Goal: Complete application form: Complete application form

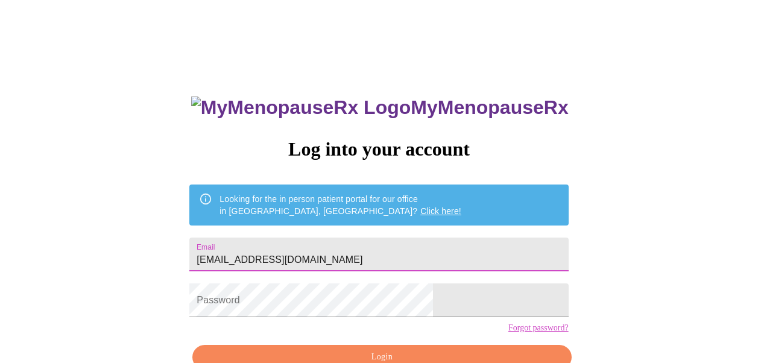
scroll to position [68, 0]
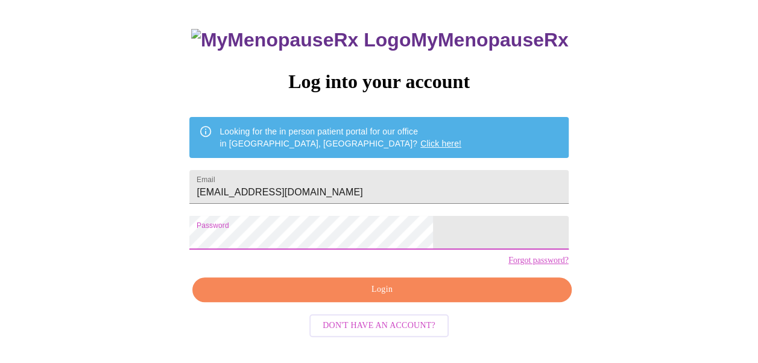
click at [396, 297] on span "Login" at bounding box center [381, 289] width 351 height 15
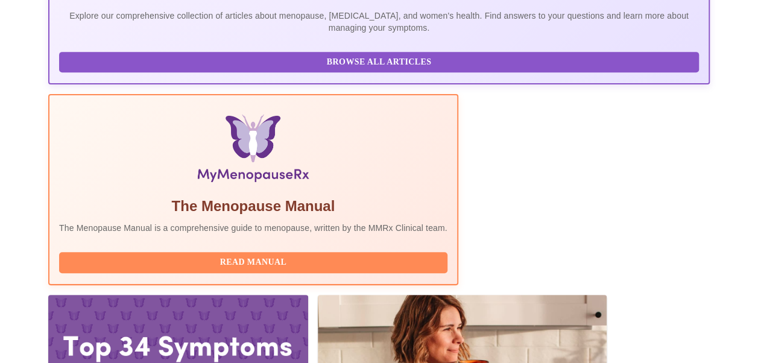
scroll to position [312, 0]
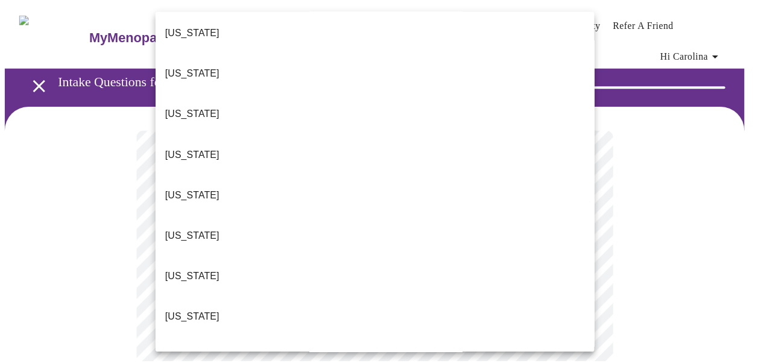
scroll to position [142, 0]
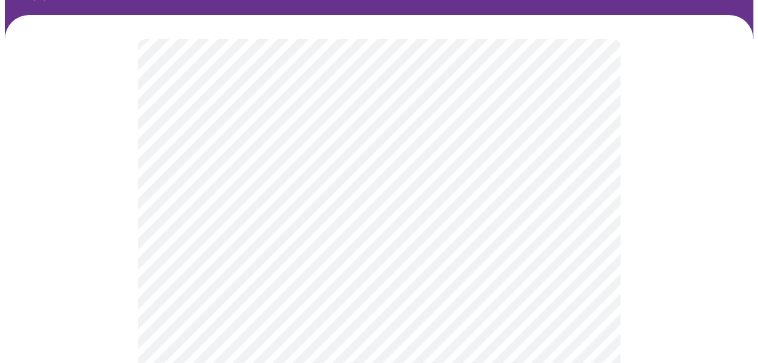
scroll to position [90, 0]
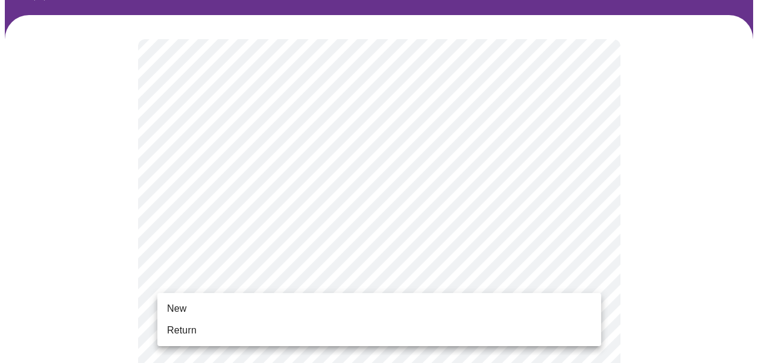
click at [177, 306] on span "New" at bounding box center [176, 309] width 19 height 14
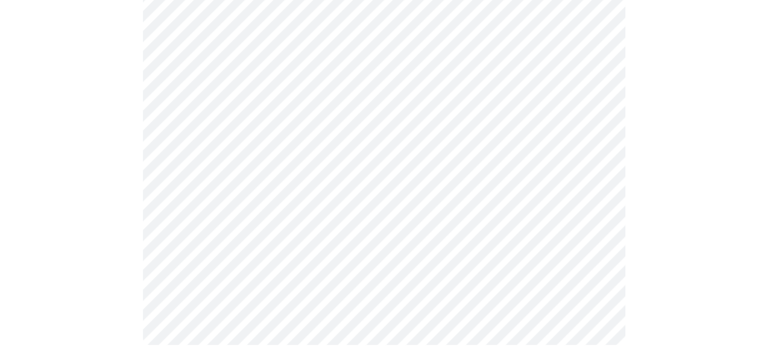
scroll to position [736, 0]
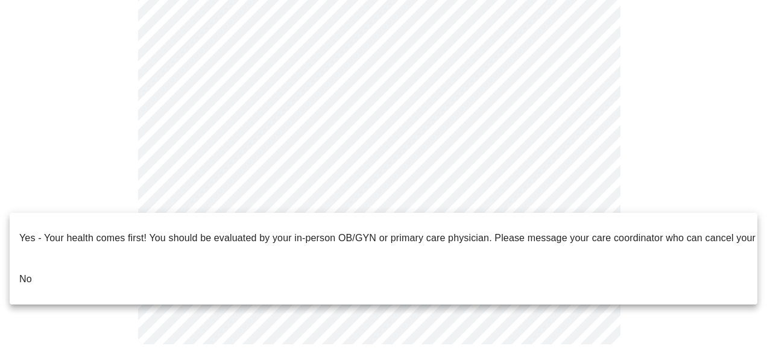
click at [22, 272] on p "No" at bounding box center [25, 279] width 13 height 14
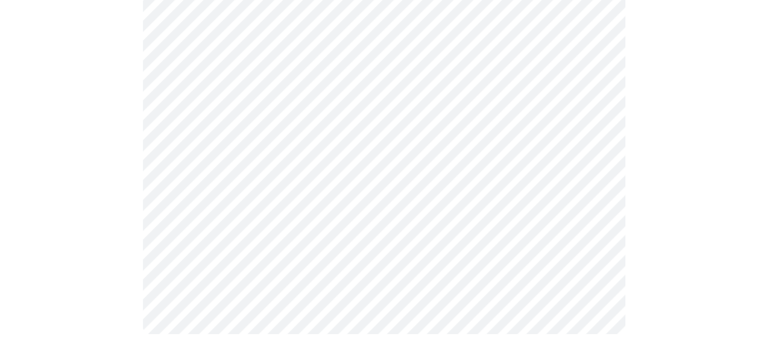
scroll to position [0, 0]
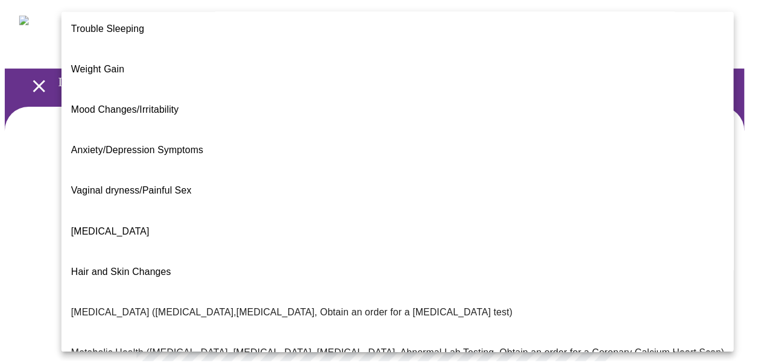
scroll to position [47, 0]
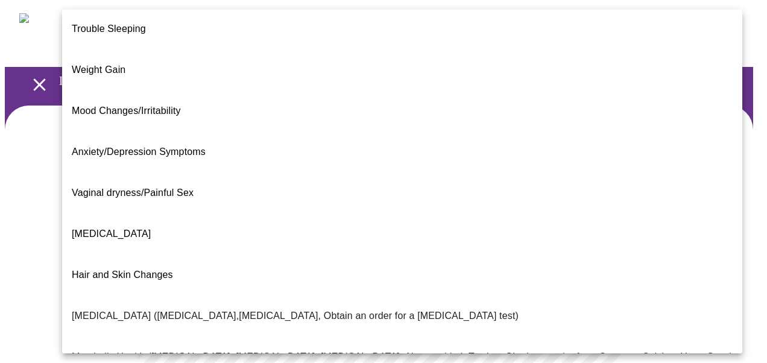
click at [351, 350] on p "Metabolic Health ([MEDICAL_DATA], [MEDICAL_DATA], [MEDICAL_DATA], Abnormal Lab …" at bounding box center [402, 357] width 661 height 14
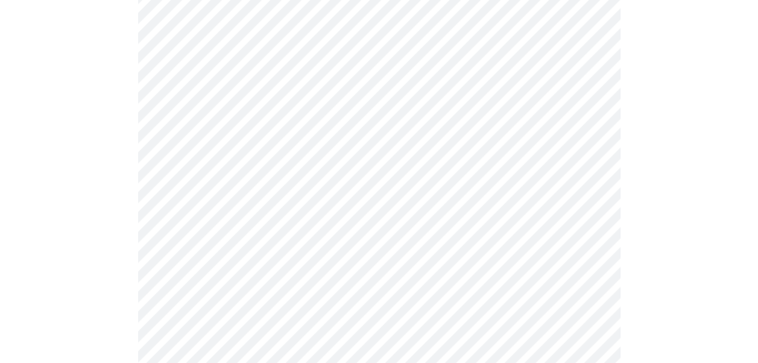
scroll to position [160, 0]
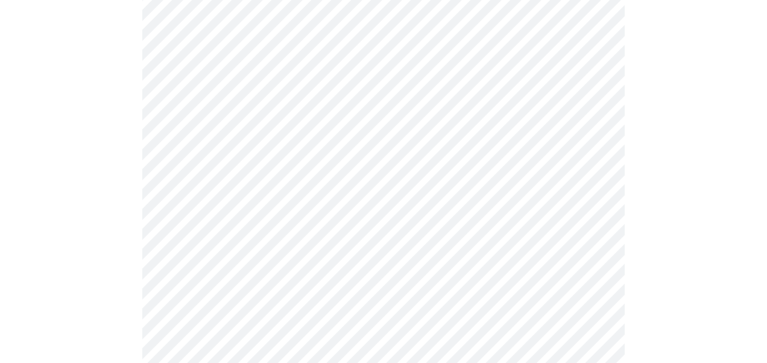
click at [352, 230] on body "MyMenopauseRx Appointments Messaging Labs Uploads Medications Community Refer a…" at bounding box center [384, 212] width 758 height 734
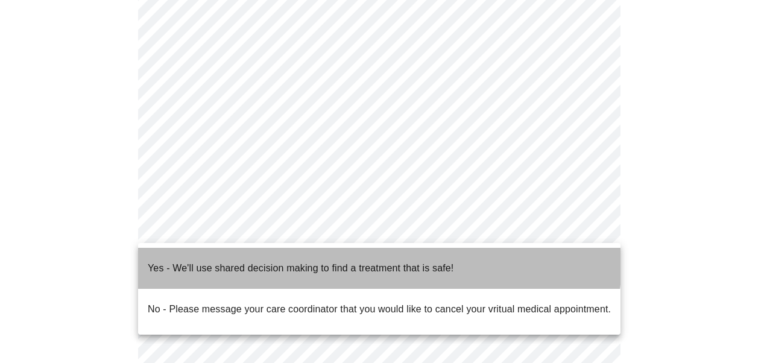
click at [332, 261] on p "Yes - We'll use shared decision making to find a treatment that is safe!" at bounding box center [301, 268] width 306 height 14
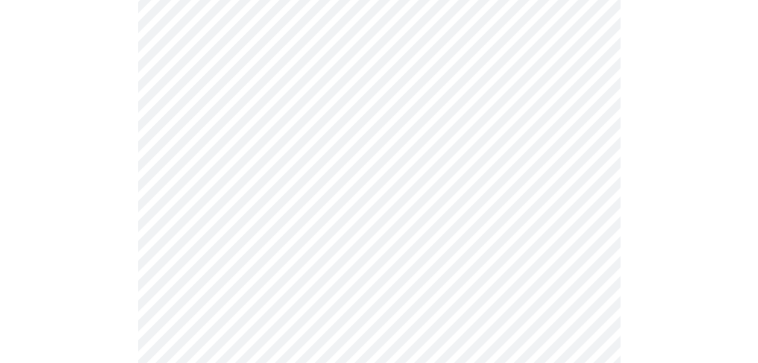
scroll to position [0, 0]
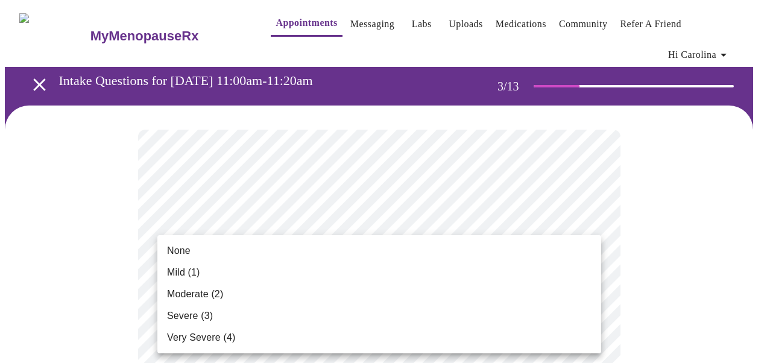
click at [174, 292] on span "Moderate (2)" at bounding box center [195, 294] width 56 height 14
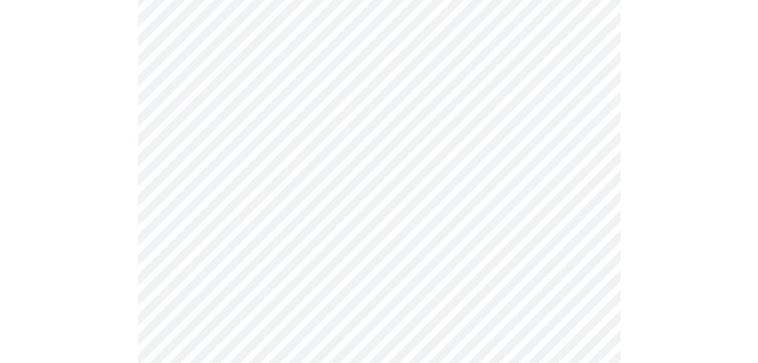
scroll to position [136, 0]
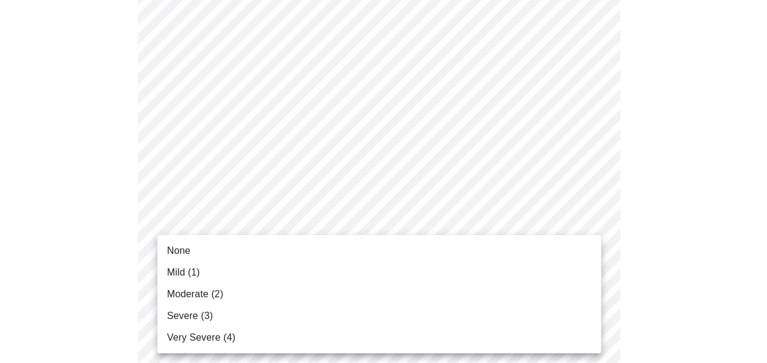
click at [170, 271] on span "Mild (1)" at bounding box center [183, 272] width 33 height 14
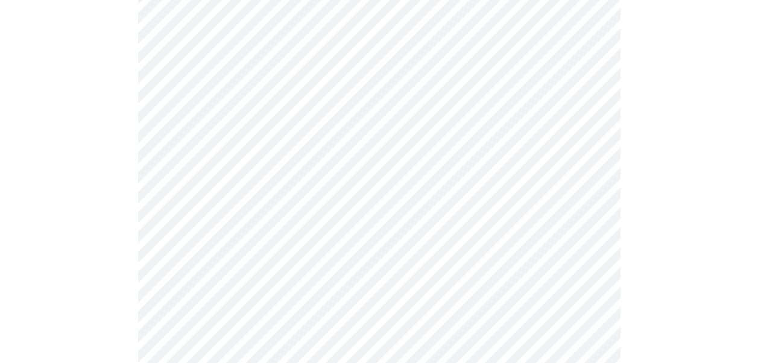
scroll to position [253, 0]
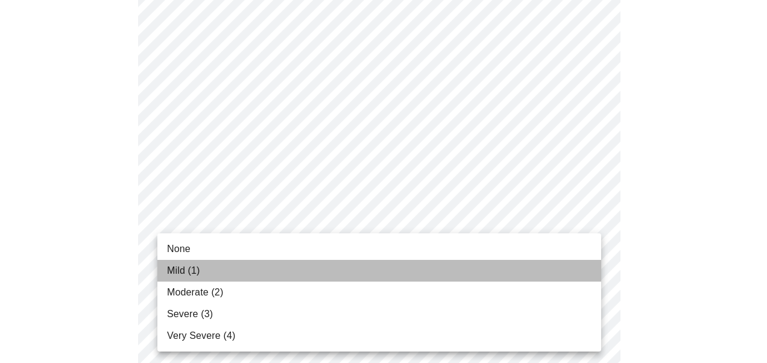
click at [185, 270] on span "Mild (1)" at bounding box center [183, 271] width 33 height 14
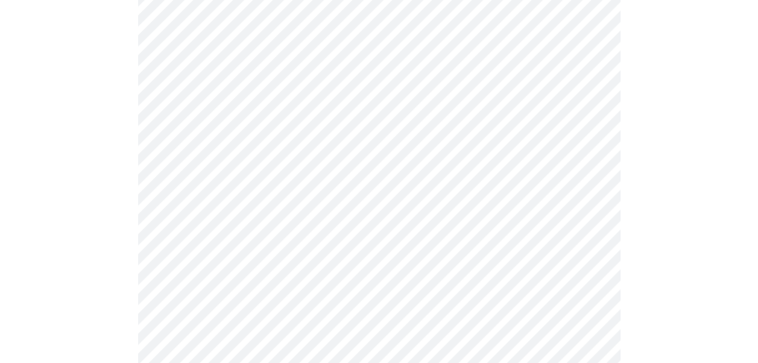
scroll to position [334, 0]
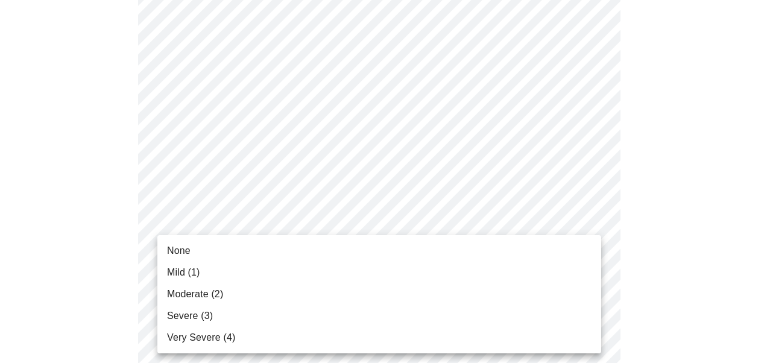
click at [185, 270] on span "Mild (1)" at bounding box center [183, 272] width 33 height 14
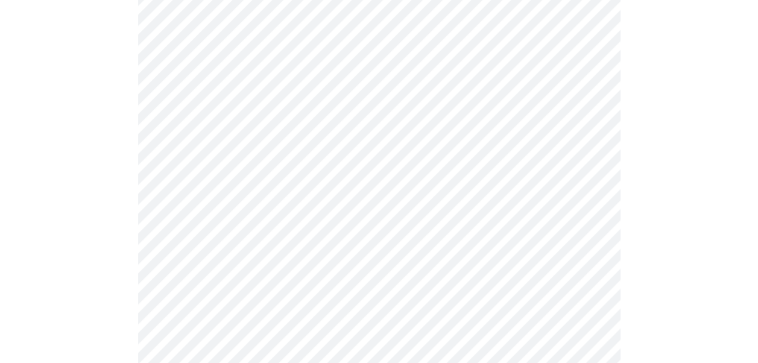
scroll to position [417, 0]
click at [193, 220] on body "MyMenopauseRx Appointments Messaging Labs Uploads Medications Community Refer a…" at bounding box center [379, 364] width 749 height 1554
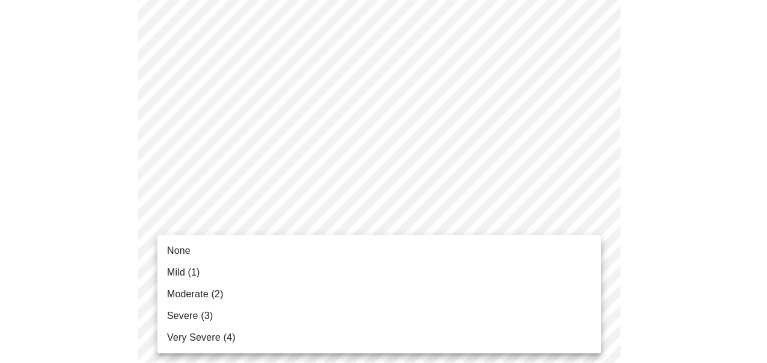
click at [182, 252] on span "None" at bounding box center [179, 251] width 24 height 14
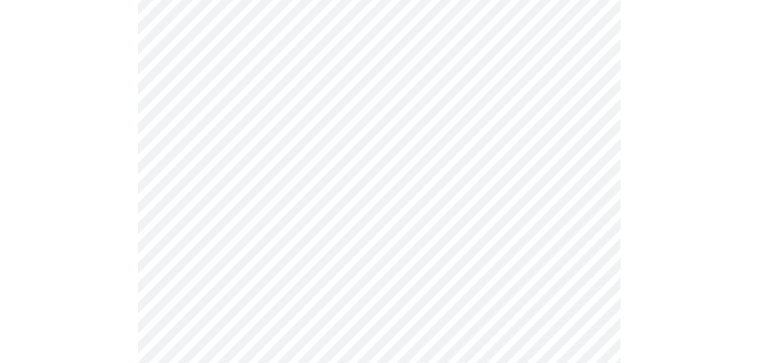
scroll to position [505, 0]
click at [242, 216] on body "MyMenopauseRx Appointments Messaging Labs Uploads Medications Community Refer a…" at bounding box center [379, 267] width 749 height 1537
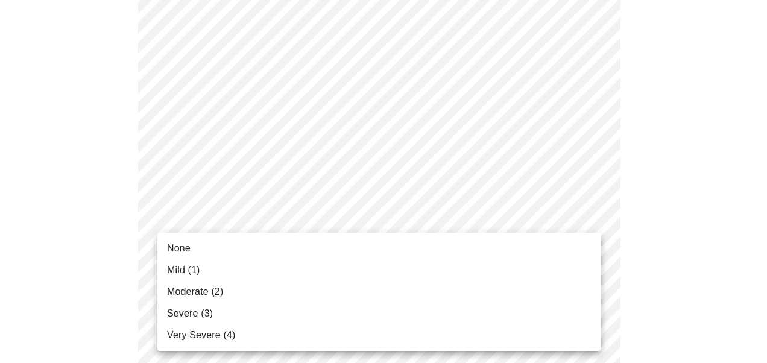
click at [184, 247] on span "None" at bounding box center [179, 248] width 24 height 14
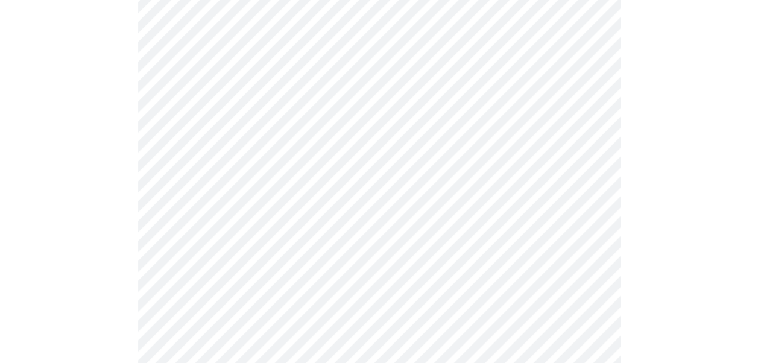
scroll to position [626, 0]
click at [195, 188] on body "MyMenopauseRx Appointments Messaging Labs Uploads Medications Community Refer a…" at bounding box center [379, 139] width 749 height 1520
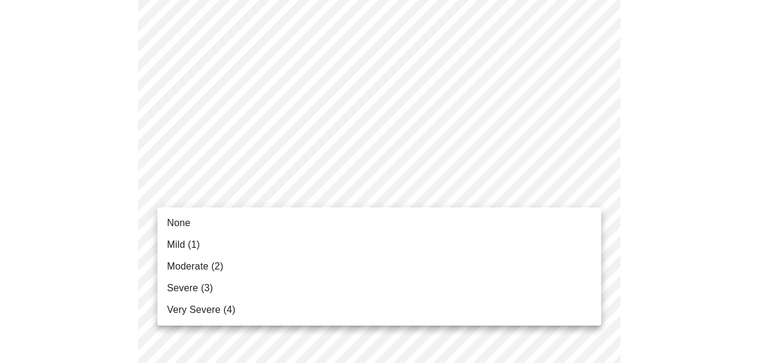
click at [182, 224] on span "None" at bounding box center [179, 223] width 24 height 14
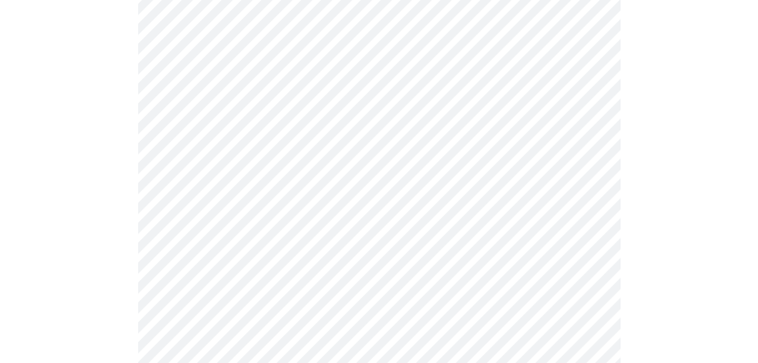
scroll to position [703, 0]
click at [181, 212] on body "MyMenopauseRx Appointments Messaging Labs Uploads Medications Community Refer a…" at bounding box center [379, 53] width 749 height 1503
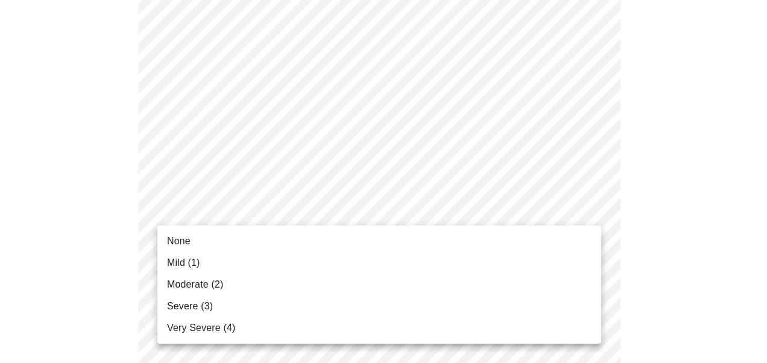
click at [187, 264] on span "Mild (1)" at bounding box center [183, 263] width 33 height 14
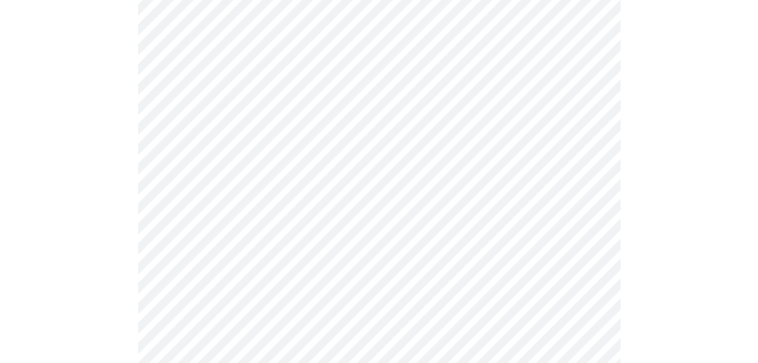
scroll to position [814, 0]
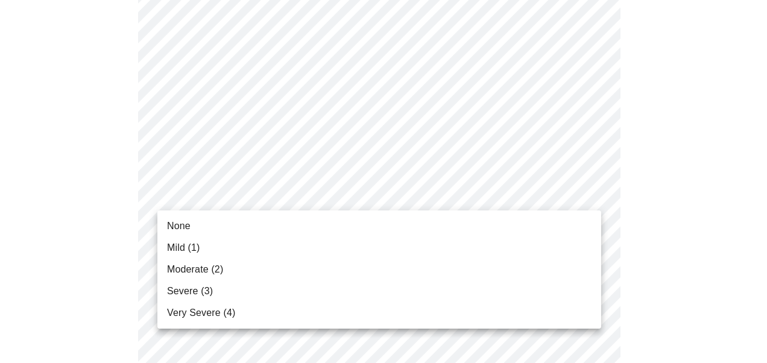
click at [186, 250] on span "Mild (1)" at bounding box center [183, 248] width 33 height 14
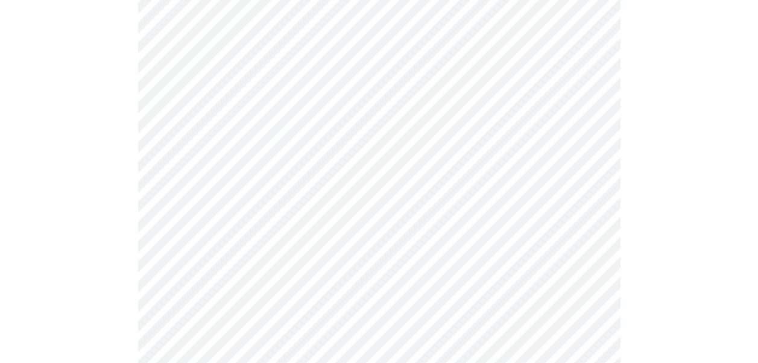
scroll to position [913, 0]
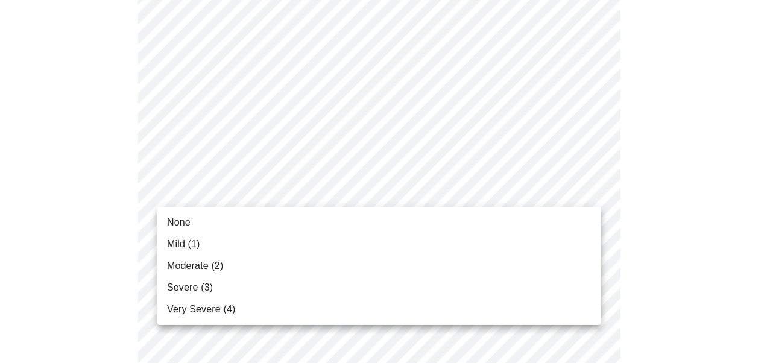
click at [187, 265] on span "Moderate (2)" at bounding box center [195, 266] width 56 height 14
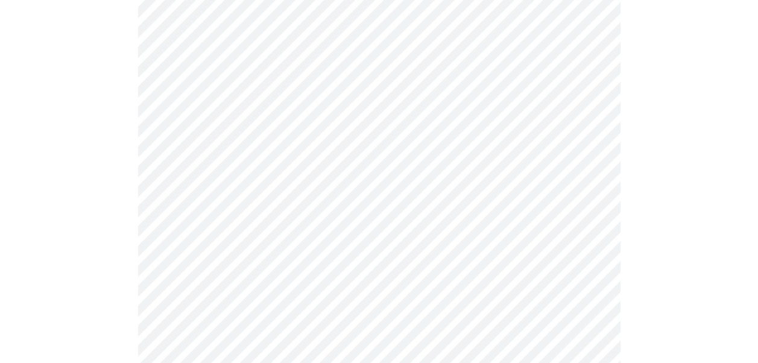
scroll to position [980, 0]
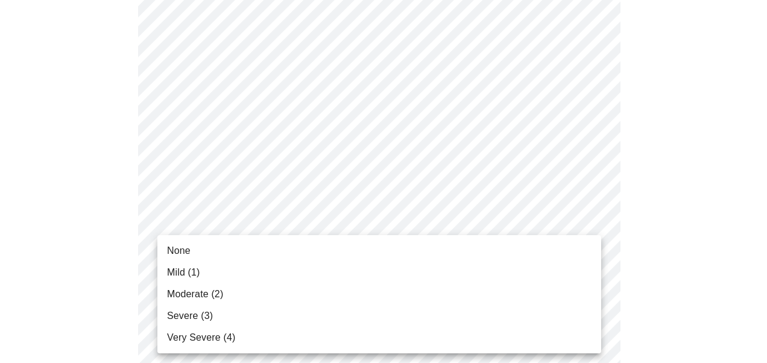
click at [182, 254] on span "None" at bounding box center [179, 251] width 24 height 14
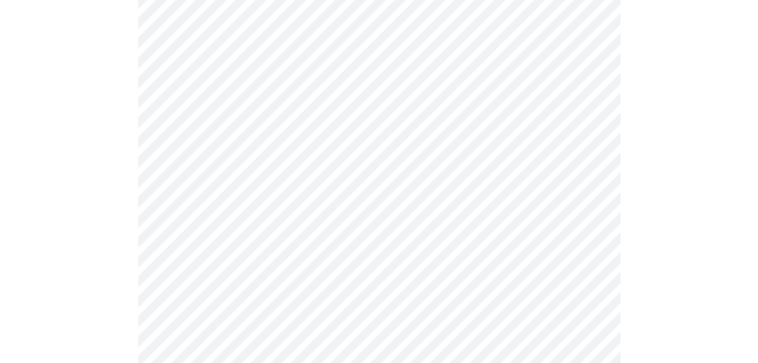
scroll to position [540, 0]
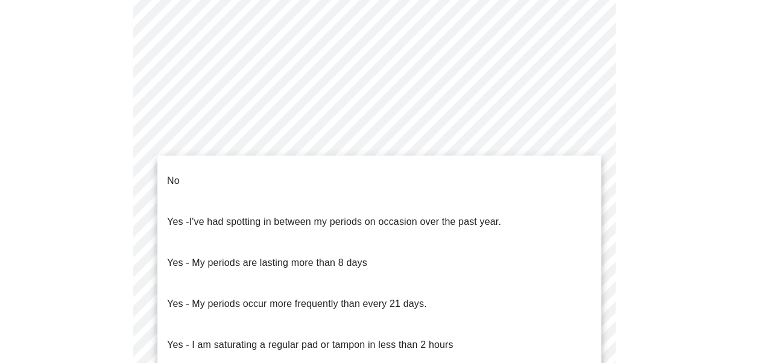
click at [273, 206] on body "MyMenopauseRx Appointments Messaging Labs Uploads Medications Community Refer a…" at bounding box center [379, 67] width 749 height 1206
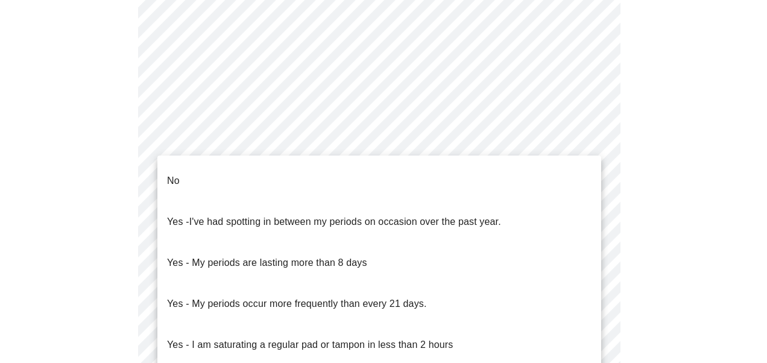
click at [244, 177] on li "No" at bounding box center [379, 180] width 444 height 41
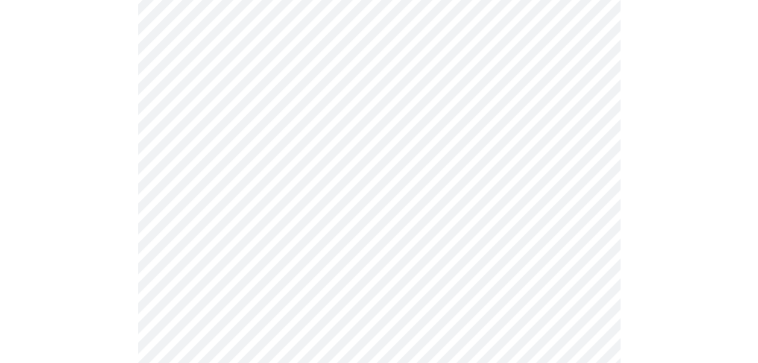
scroll to position [644, 0]
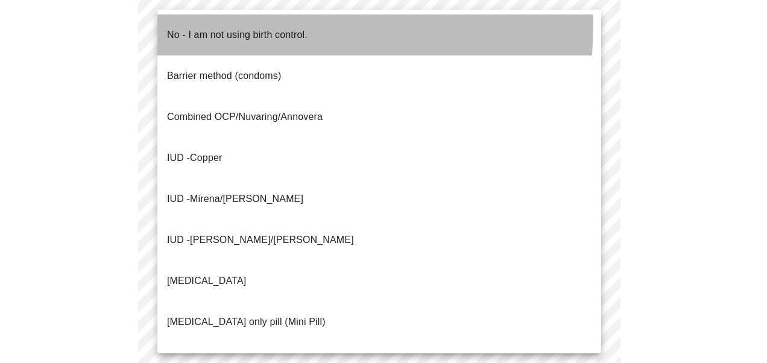
click at [223, 28] on p "No - I am not using birth control." at bounding box center [237, 35] width 141 height 14
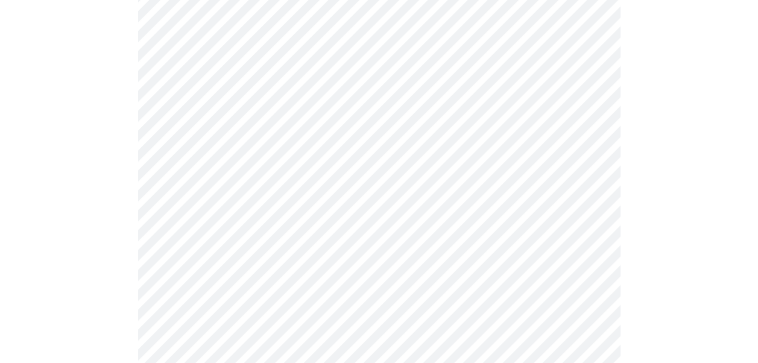
scroll to position [777, 0]
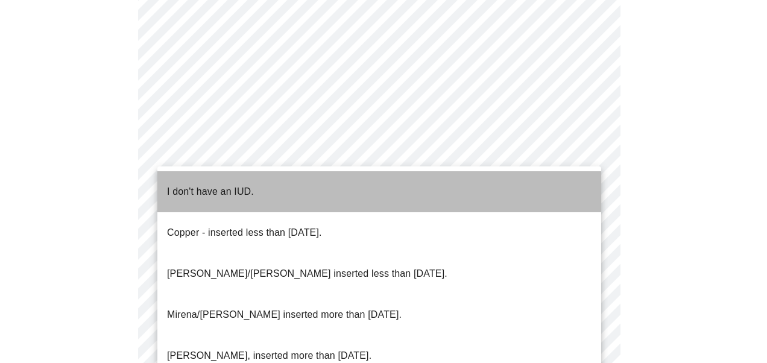
click at [207, 185] on p "I don't have an IUD." at bounding box center [210, 192] width 87 height 14
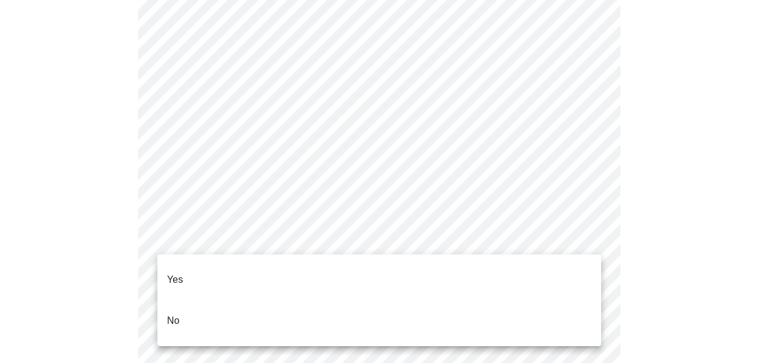
click at [187, 268] on li "Yes" at bounding box center [379, 279] width 444 height 41
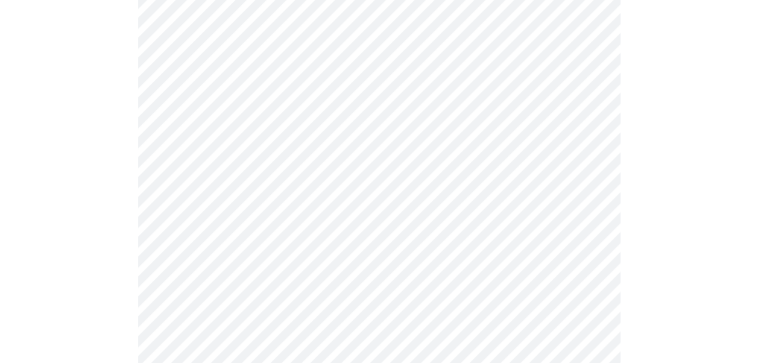
scroll to position [174, 0]
click at [450, 150] on body "MyMenopauseRx Appointments Messaging Labs Uploads Medications Community Refer a…" at bounding box center [379, 328] width 749 height 994
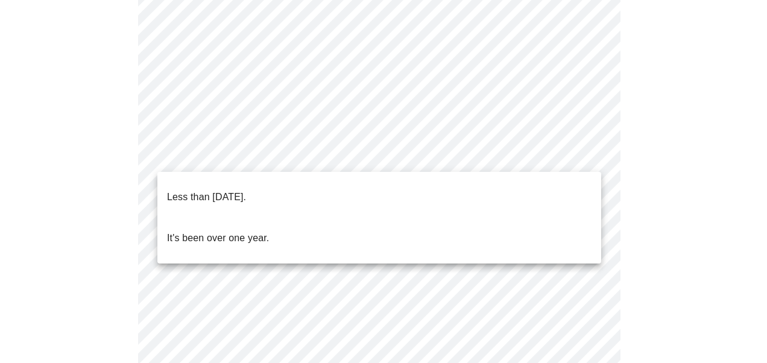
click at [246, 190] on p "Less than [DATE]." at bounding box center [206, 197] width 79 height 14
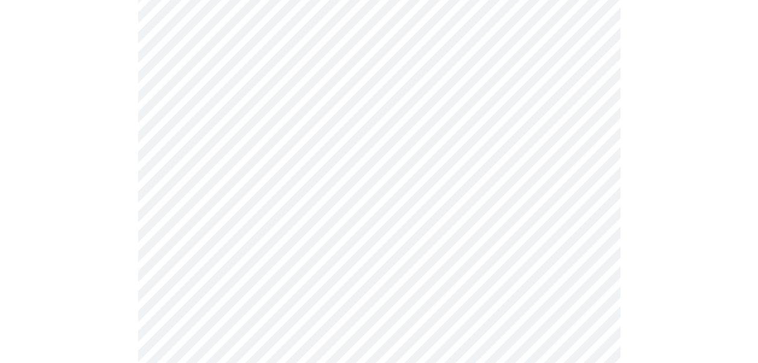
scroll to position [205, 0]
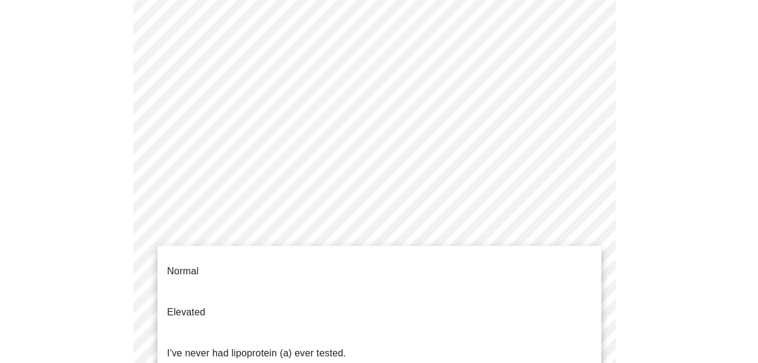
click at [285, 228] on body "MyMenopauseRx Appointments Messaging Labs Uploads Medications Community Refer a…" at bounding box center [379, 293] width 749 height 987
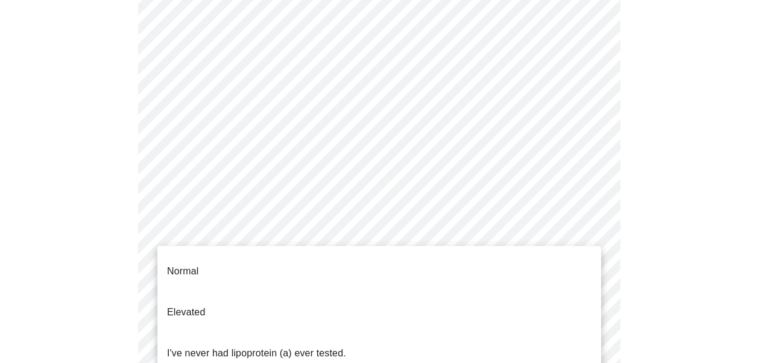
click at [257, 346] on p "I've never had lipoprotein (a) ever tested." at bounding box center [256, 353] width 179 height 14
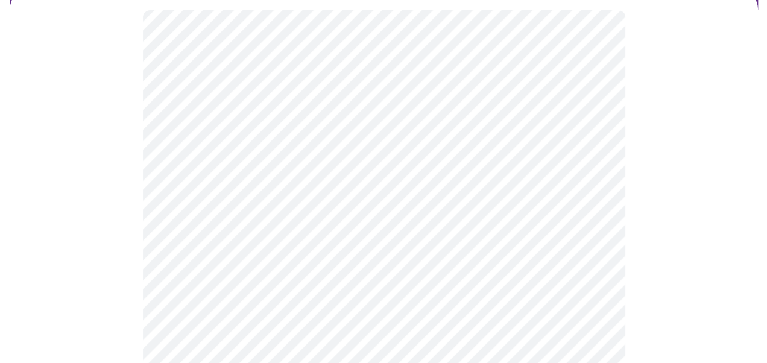
scroll to position [121, 0]
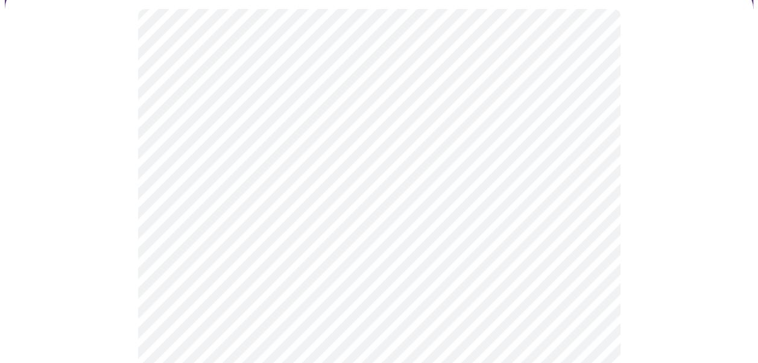
click at [211, 243] on body "MyMenopauseRx Appointments Messaging Labs Uploads Medications Community Refer a…" at bounding box center [379, 214] width 749 height 660
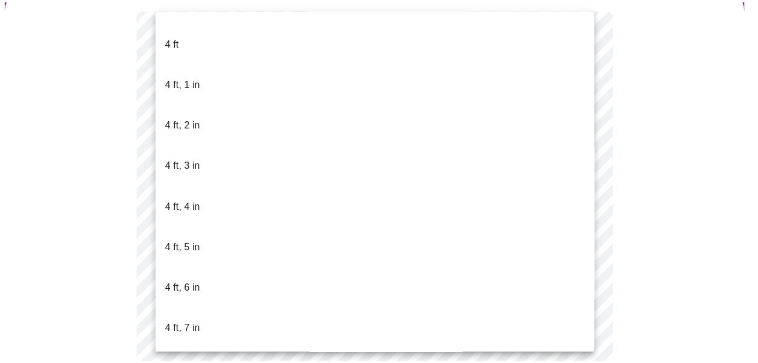
scroll to position [486, 0]
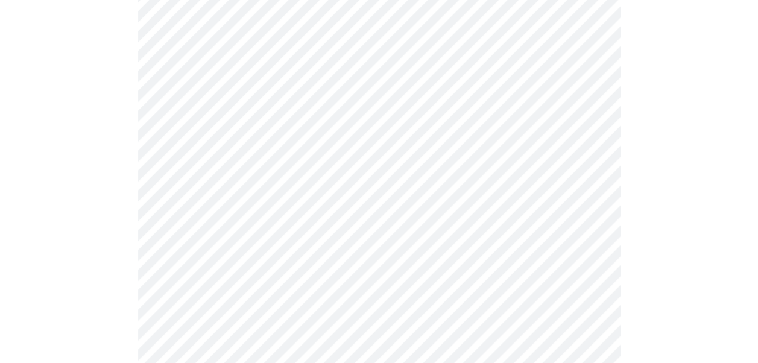
scroll to position [3165, 0]
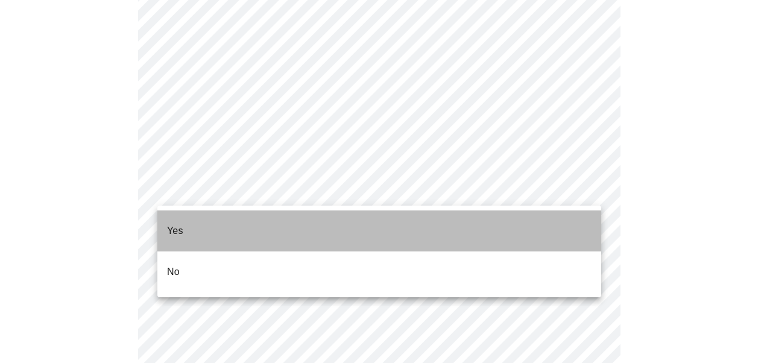
click at [184, 233] on li "Yes" at bounding box center [379, 231] width 444 height 41
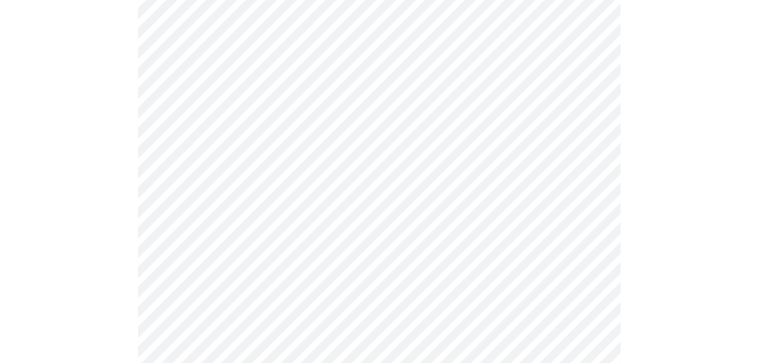
scroll to position [759, 0]
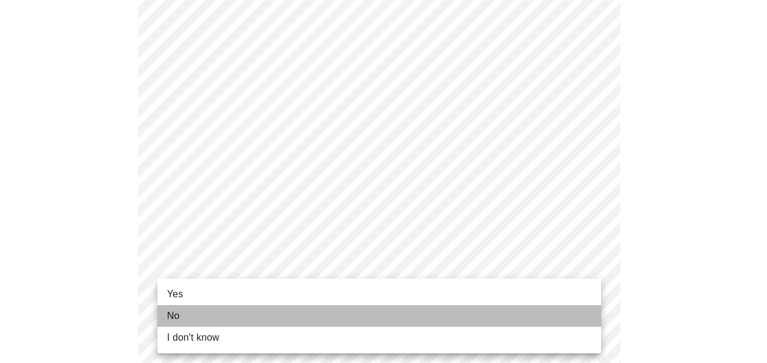
click at [198, 317] on li "No" at bounding box center [379, 316] width 444 height 22
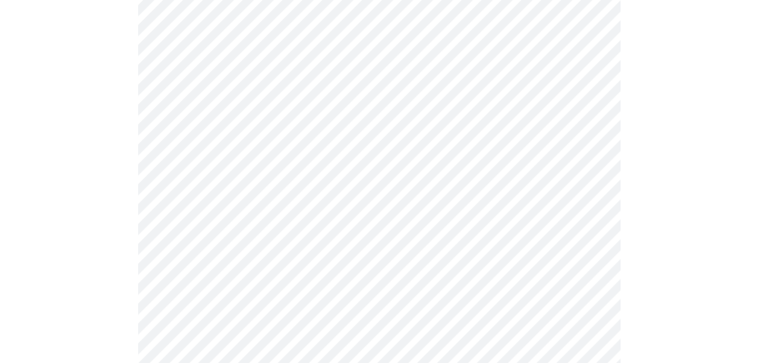
scroll to position [146, 0]
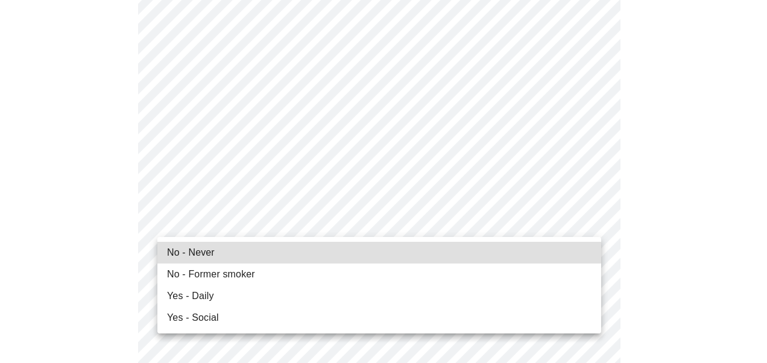
click at [201, 274] on span "No - Former smoker" at bounding box center [211, 274] width 88 height 14
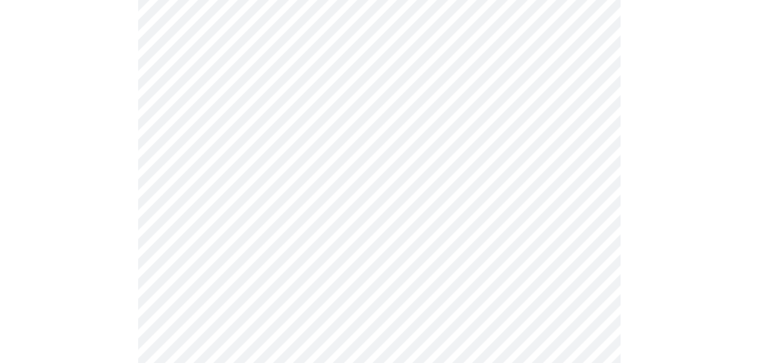
scroll to position [986, 0]
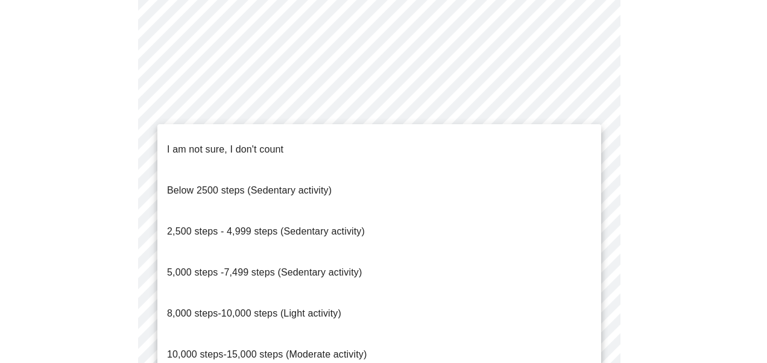
click at [254, 226] on span "2,500 steps - 4,999 steps (Sedentary activity)" at bounding box center [266, 231] width 198 height 10
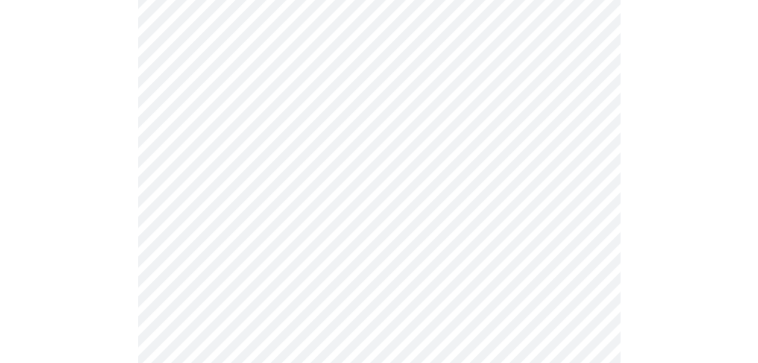
scroll to position [1074, 0]
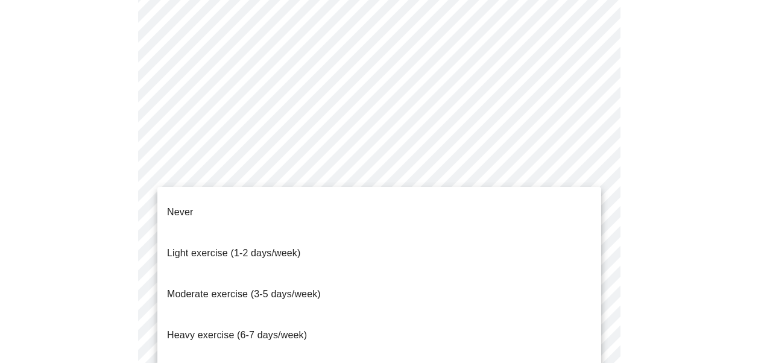
click at [288, 289] on span "Moderate exercise (3-5 days/week)" at bounding box center [244, 294] width 154 height 10
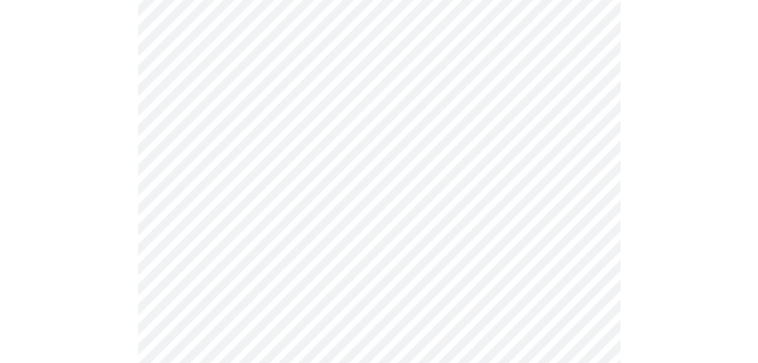
scroll to position [1180, 0]
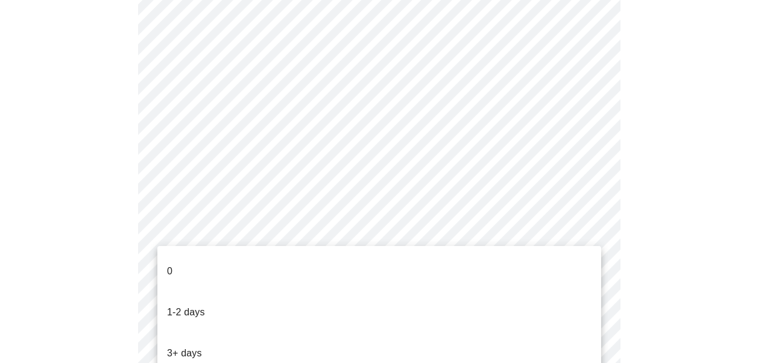
click at [197, 305] on p "1-2 days" at bounding box center [186, 312] width 38 height 14
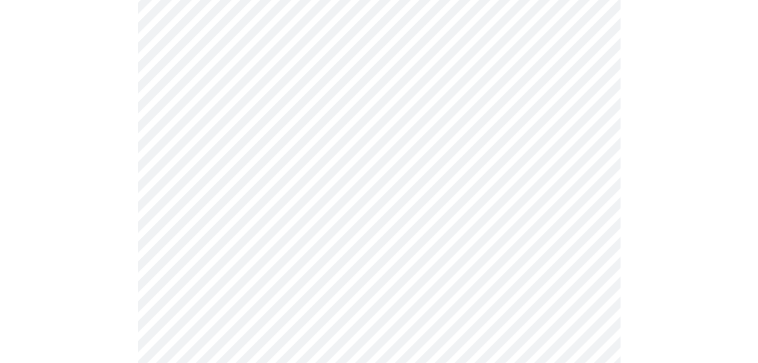
scroll to position [1004, 0]
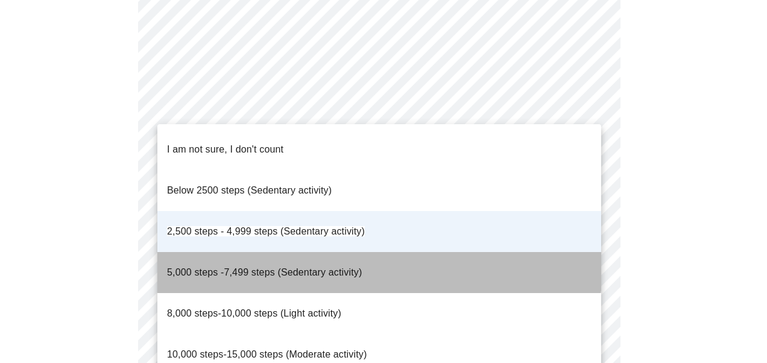
click at [303, 267] on span "5,000 steps -7,499 steps (Sedentary activity)" at bounding box center [264, 272] width 195 height 10
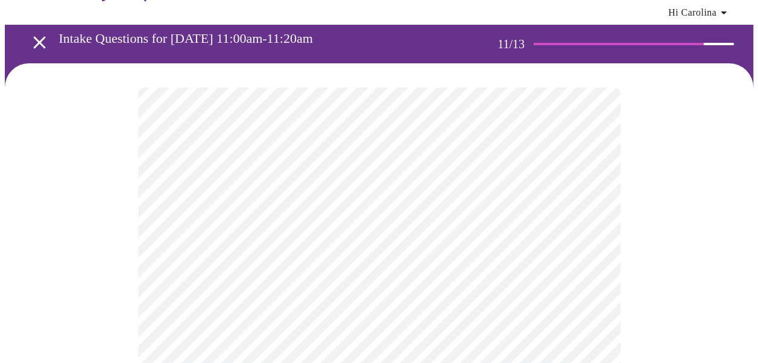
scroll to position [0, 0]
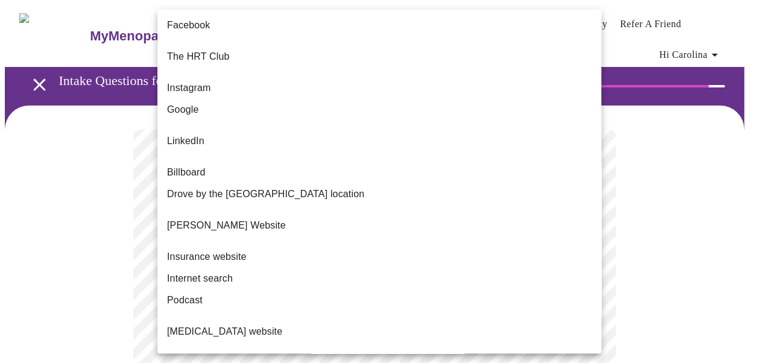
click at [387, 259] on body "MyMenopauseRx Appointments Messaging Labs Uploads Medications Community Refer a…" at bounding box center [379, 213] width 749 height 417
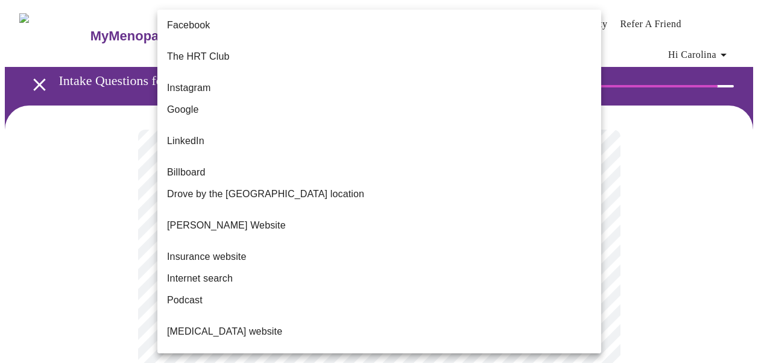
click at [210, 218] on p "[PERSON_NAME] Website" at bounding box center [226, 225] width 119 height 14
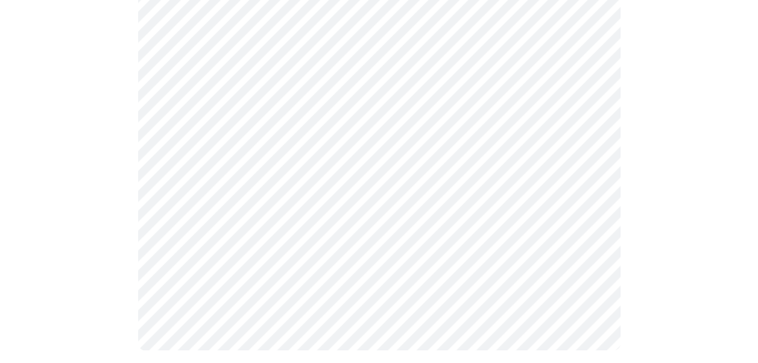
scroll to position [1060, 0]
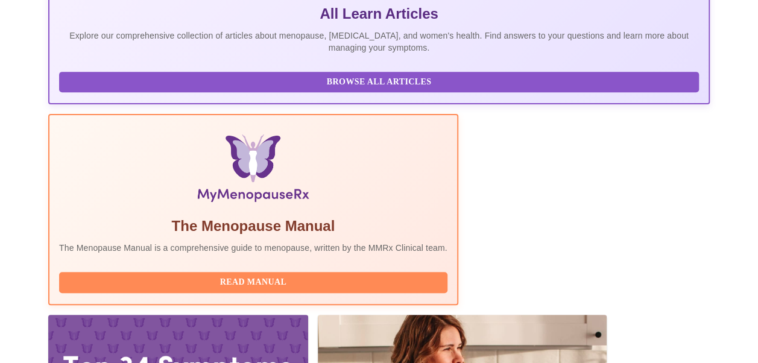
scroll to position [312, 0]
